Goal: Task Accomplishment & Management: Use online tool/utility

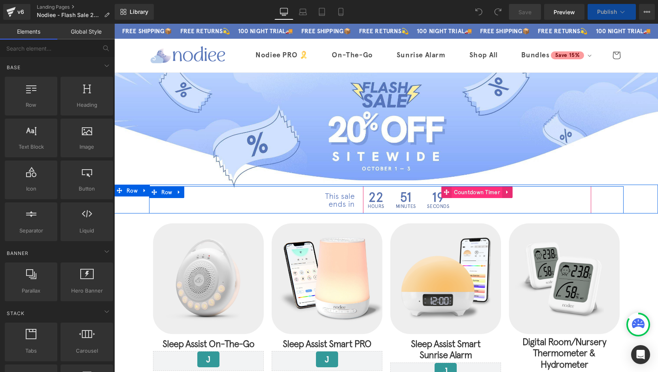
click at [470, 191] on span "Countdown Timer" at bounding box center [477, 192] width 51 height 12
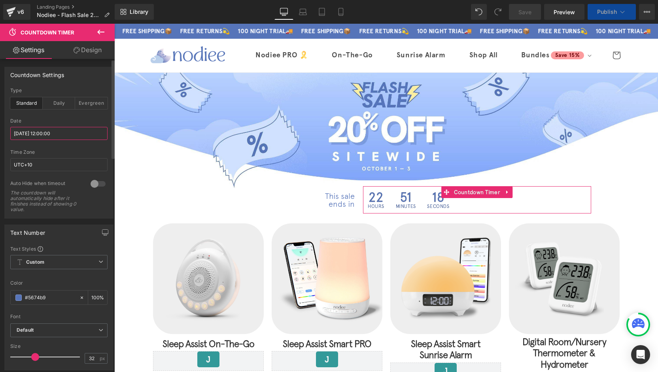
click at [33, 136] on input "[DATE] 12:00:00" at bounding box center [58, 133] width 97 height 13
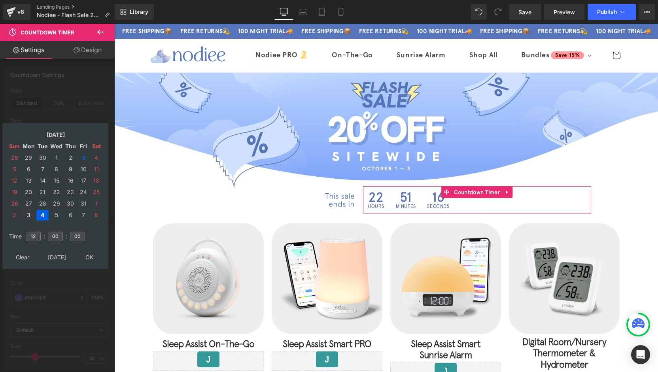
click at [30, 214] on td "3" at bounding box center [29, 215] width 14 height 11
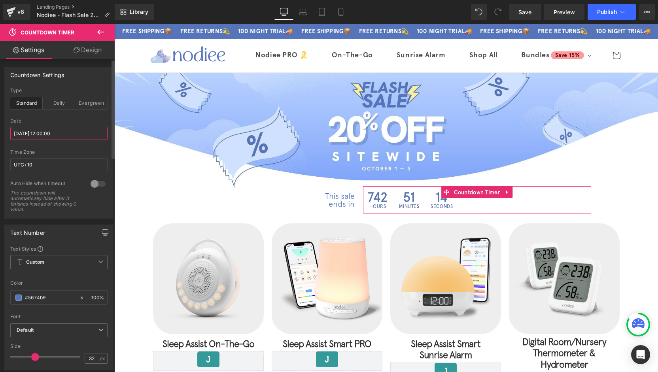
click at [30, 136] on input "[DATE] 12:00:00" at bounding box center [58, 133] width 97 height 13
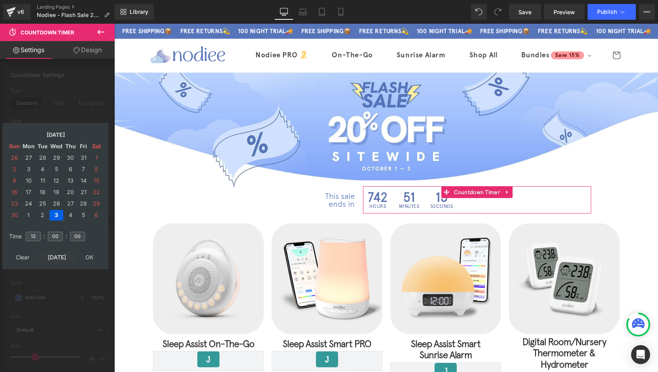
click at [58, 257] on td "[DATE]" at bounding box center [57, 257] width 38 height 11
click at [37, 238] on input "12" at bounding box center [33, 236] width 15 height 9
click at [94, 159] on td "4" at bounding box center [96, 158] width 12 height 11
drag, startPoint x: 36, startPoint y: 235, endPoint x: 28, endPoint y: 237, distance: 8.4
click at [28, 236] on input "12" at bounding box center [33, 236] width 15 height 9
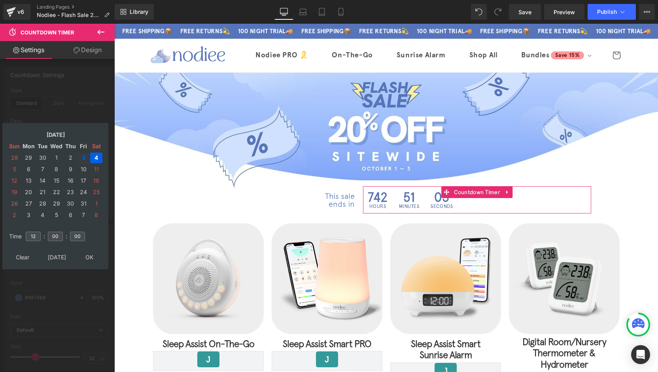
click at [83, 155] on td "3" at bounding box center [83, 158] width 12 height 11
type input "11"
click at [59, 238] on input "00" at bounding box center [55, 236] width 15 height 9
type input "0"
type input "23"
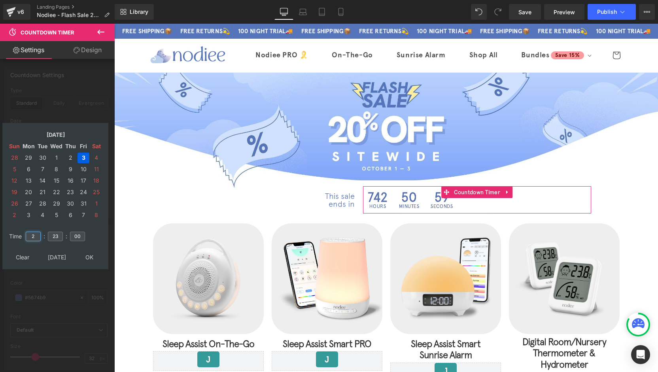
click at [19, 236] on tr "Time 2 : 23 : 00" at bounding box center [55, 231] width 96 height 9
click at [28, 236] on input "32" at bounding box center [33, 236] width 15 height 9
type input "23"
drag, startPoint x: 56, startPoint y: 236, endPoint x: 47, endPoint y: 237, distance: 9.5
click at [47, 237] on td "23" at bounding box center [55, 236] width 17 height 18
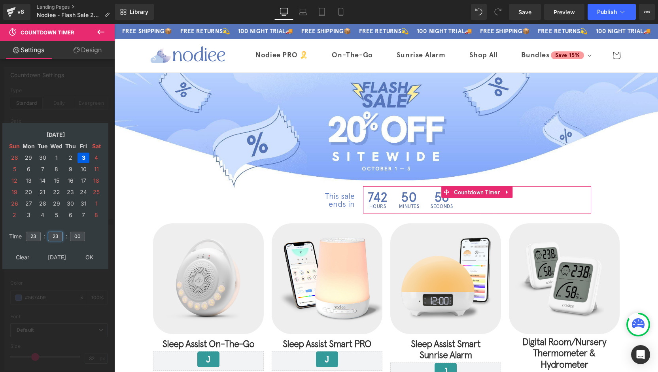
click at [50, 237] on input "23" at bounding box center [55, 236] width 15 height 9
type input "59"
click at [76, 237] on input "00" at bounding box center [77, 236] width 15 height 9
type input "4"
type input "00"
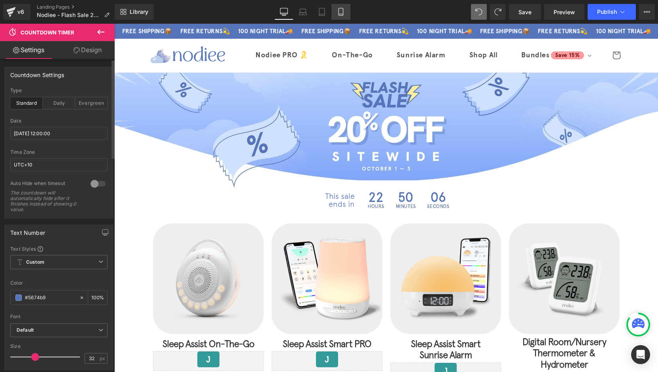
click at [347, 17] on link "Mobile" at bounding box center [340, 12] width 19 height 16
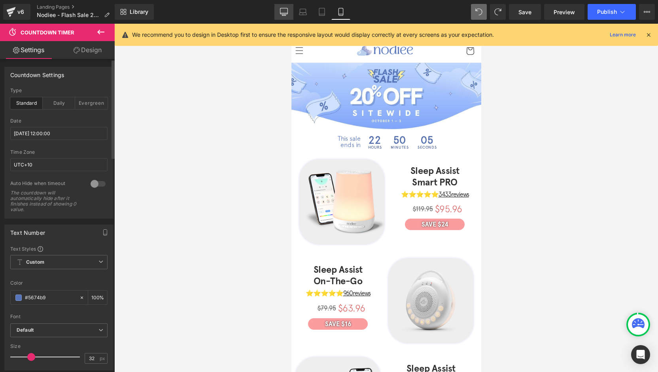
click at [285, 13] on icon at bounding box center [284, 13] width 8 height 0
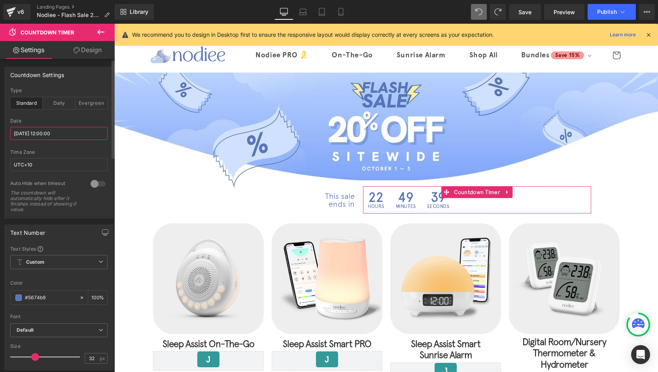
click at [38, 132] on input "[DATE] 12:00:00" at bounding box center [58, 133] width 97 height 13
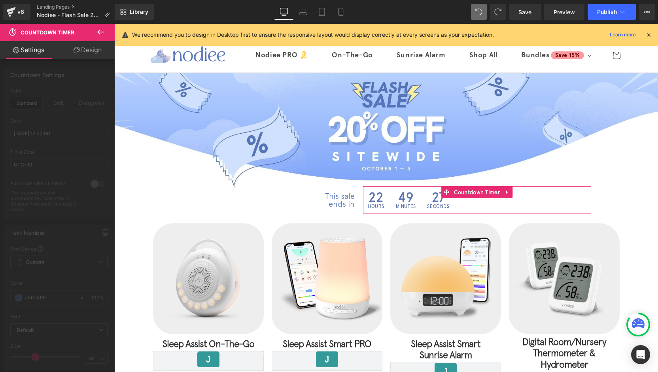
click at [90, 117] on div at bounding box center [57, 200] width 115 height 352
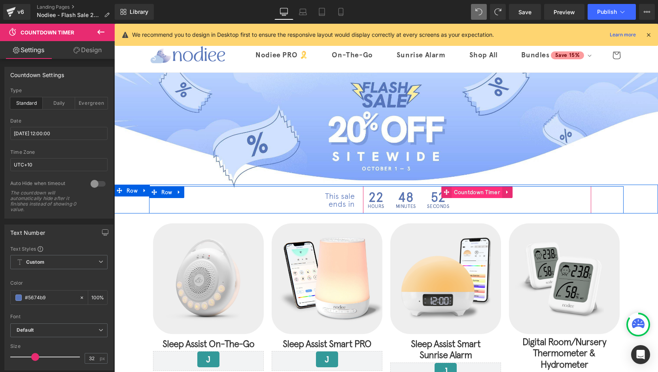
click at [464, 193] on span "Countdown Timer" at bounding box center [477, 192] width 51 height 12
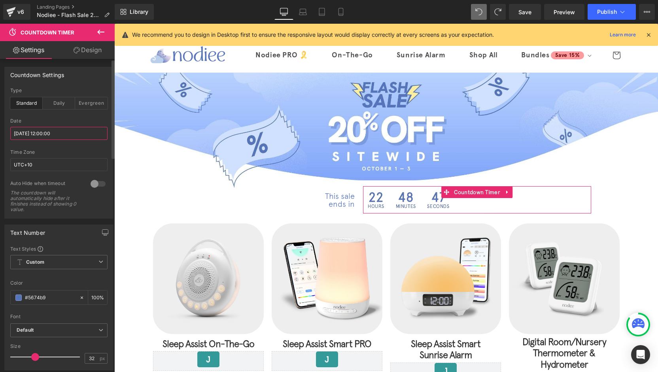
click at [51, 135] on input "[DATE] 12:00:00" at bounding box center [58, 133] width 97 height 13
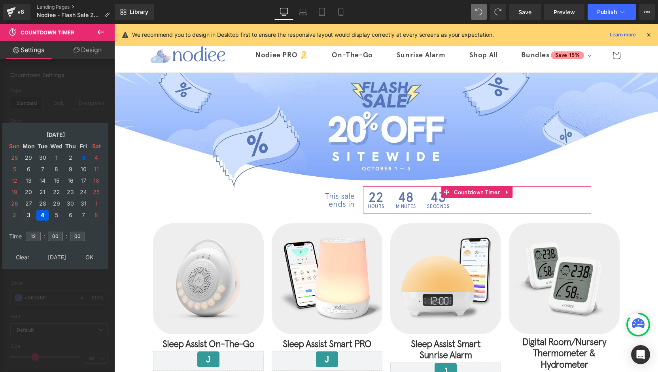
click at [27, 215] on td "3" at bounding box center [29, 215] width 14 height 11
click at [57, 254] on td "[DATE]" at bounding box center [57, 257] width 38 height 11
click at [57, 257] on td "[DATE]" at bounding box center [57, 257] width 38 height 11
drag, startPoint x: 37, startPoint y: 236, endPoint x: 27, endPoint y: 236, distance: 10.3
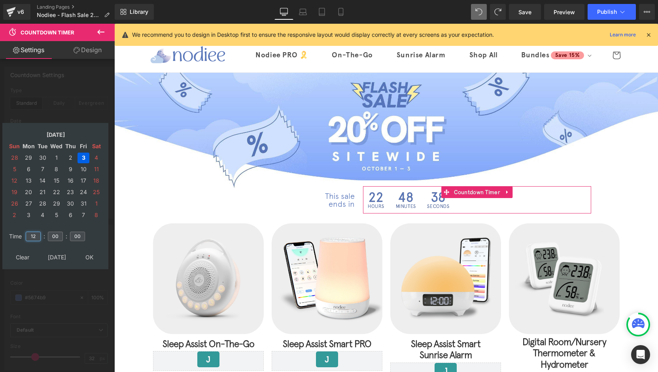
click at [27, 236] on input "12" at bounding box center [33, 236] width 15 height 9
type input "23"
drag, startPoint x: 60, startPoint y: 237, endPoint x: 46, endPoint y: 238, distance: 13.5
click at [46, 238] on table "Time 23 : 00 : 00" at bounding box center [55, 237] width 98 height 28
type input "59"
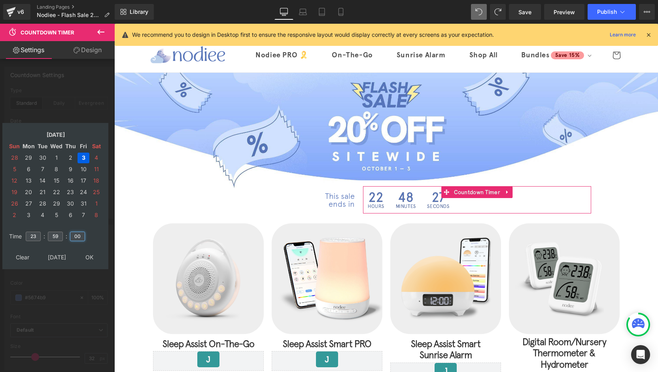
drag, startPoint x: 78, startPoint y: 235, endPoint x: 70, endPoint y: 236, distance: 8.8
click at [70, 236] on input "00" at bounding box center [77, 236] width 15 height 9
type input "59"
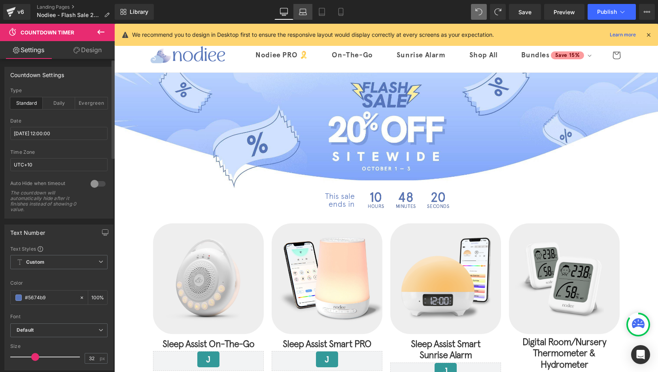
drag, startPoint x: 338, startPoint y: 9, endPoint x: 310, endPoint y: 17, distance: 28.7
click at [338, 9] on icon at bounding box center [341, 12] width 8 height 8
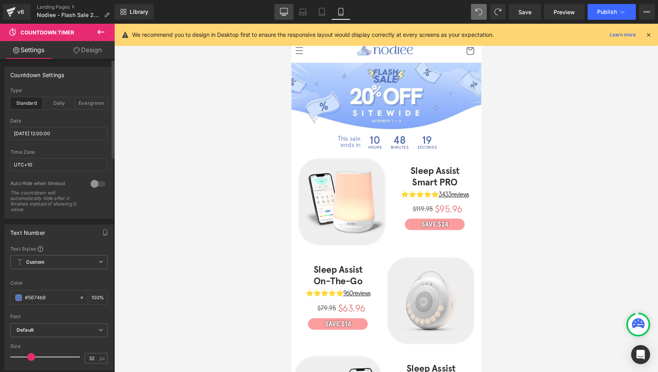
click at [281, 13] on icon at bounding box center [284, 11] width 8 height 6
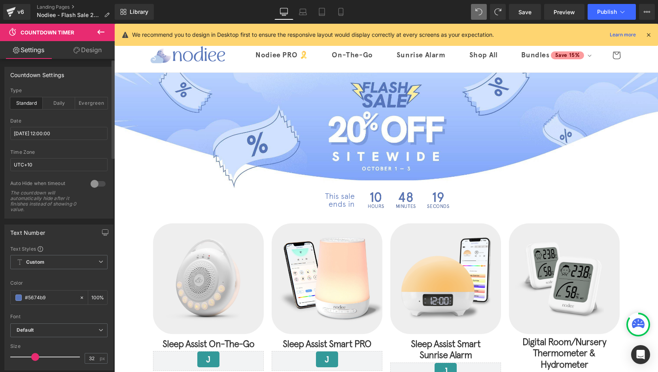
scroll to position [55, 0]
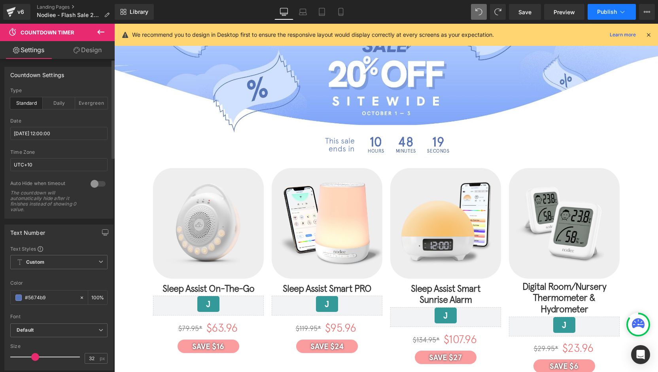
click at [610, 15] on button "Publish" at bounding box center [611, 12] width 48 height 16
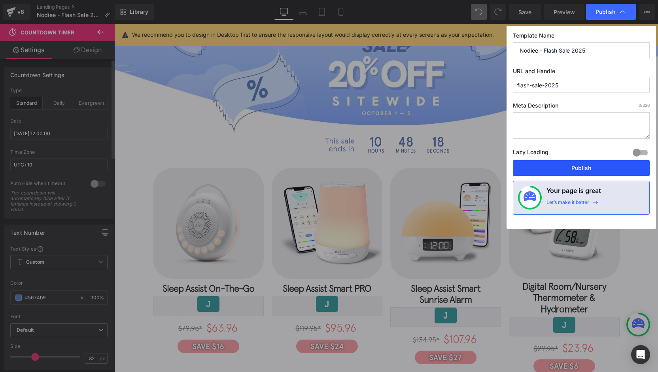
click at [577, 166] on button "Publish" at bounding box center [581, 168] width 137 height 16
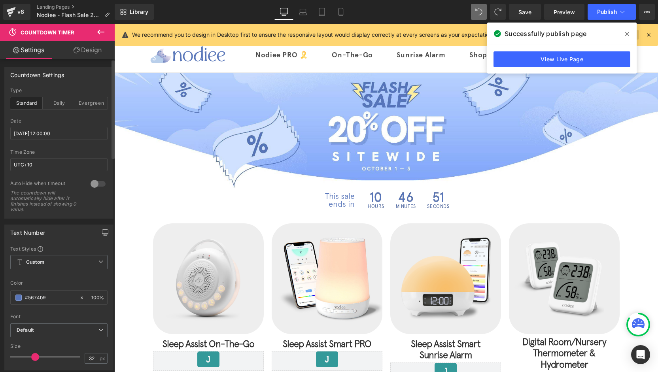
click at [628, 33] on icon at bounding box center [627, 34] width 4 height 6
